Goal: Task Accomplishment & Management: Manage account settings

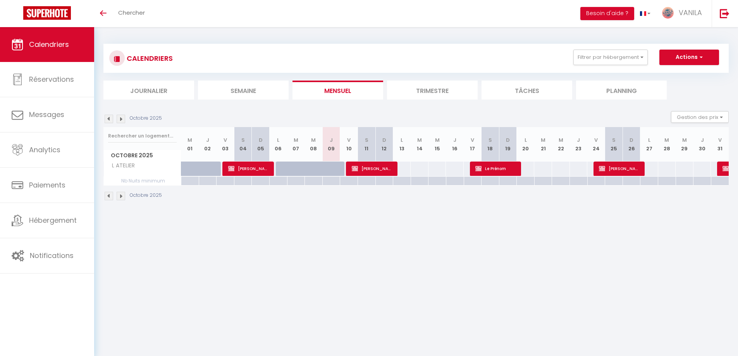
click at [242, 96] on li "Semaine" at bounding box center [243, 90] width 91 height 19
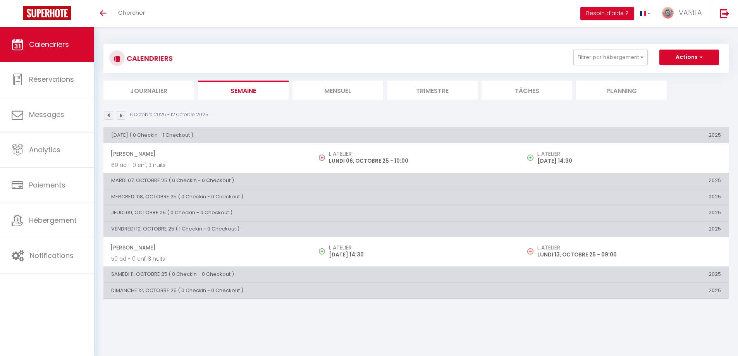
click at [119, 116] on img at bounding box center [121, 115] width 9 height 9
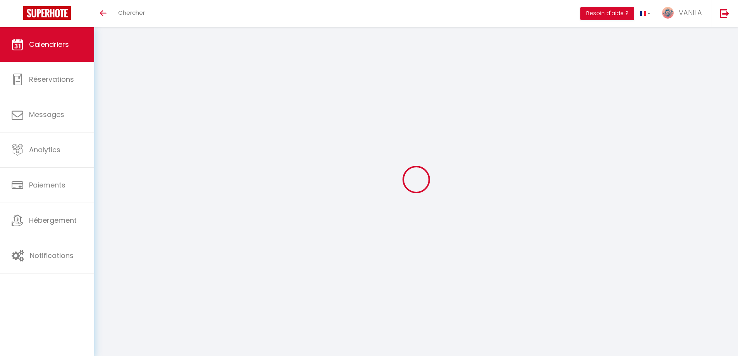
select select
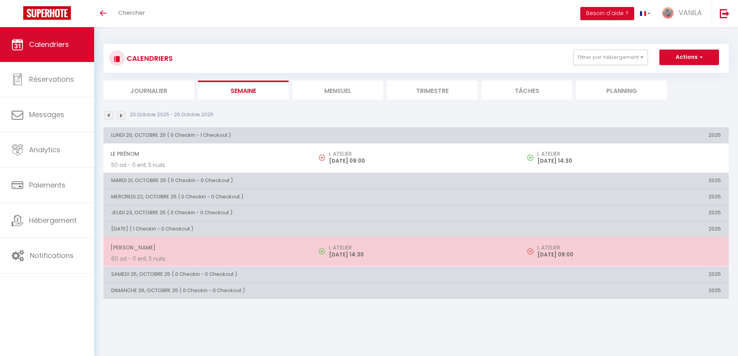
click at [210, 253] on span "[PERSON_NAME]" at bounding box center [207, 247] width 194 height 15
select select "OK"
select select "0"
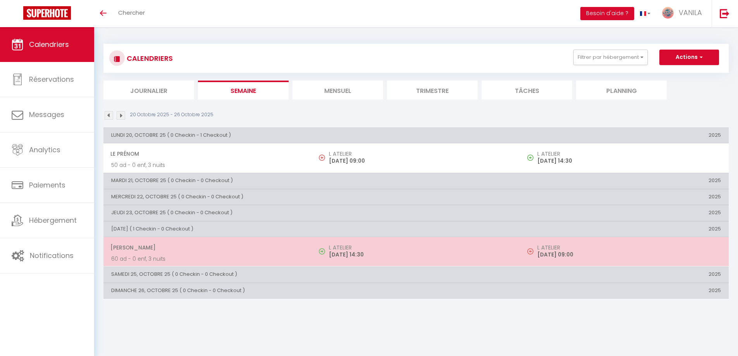
select select "1"
select select
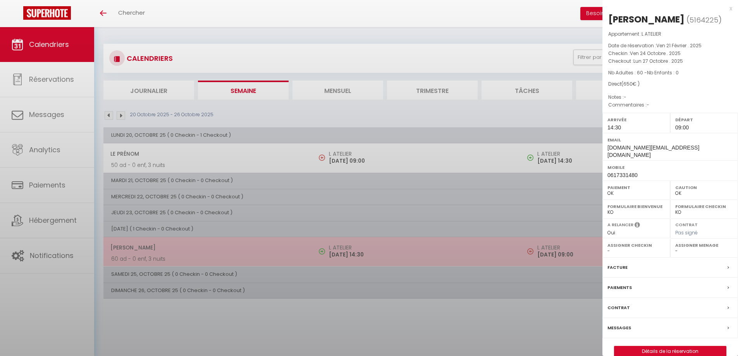
select select "13718"
select select "22280"
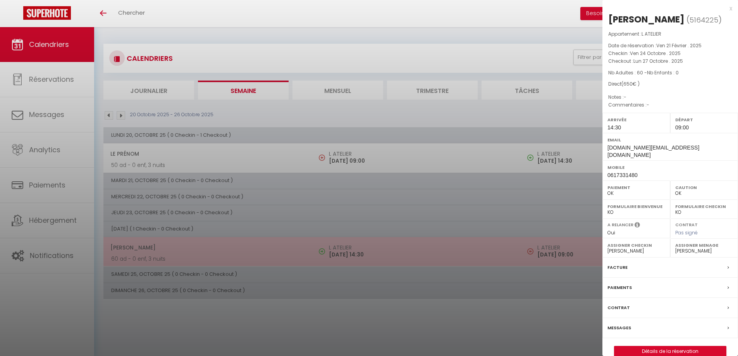
click at [210, 253] on div at bounding box center [369, 178] width 738 height 356
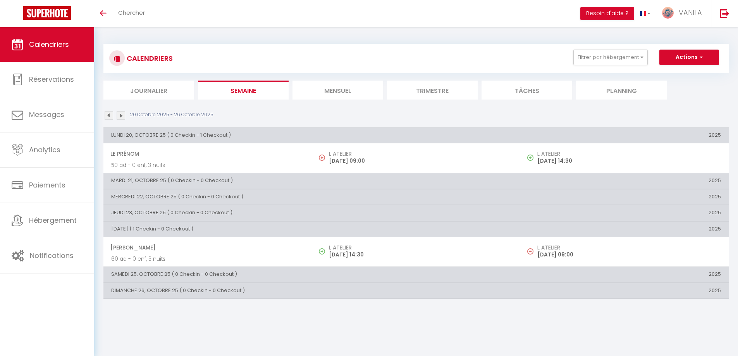
scroll to position [27, 0]
